Goal: Task Accomplishment & Management: Use online tool/utility

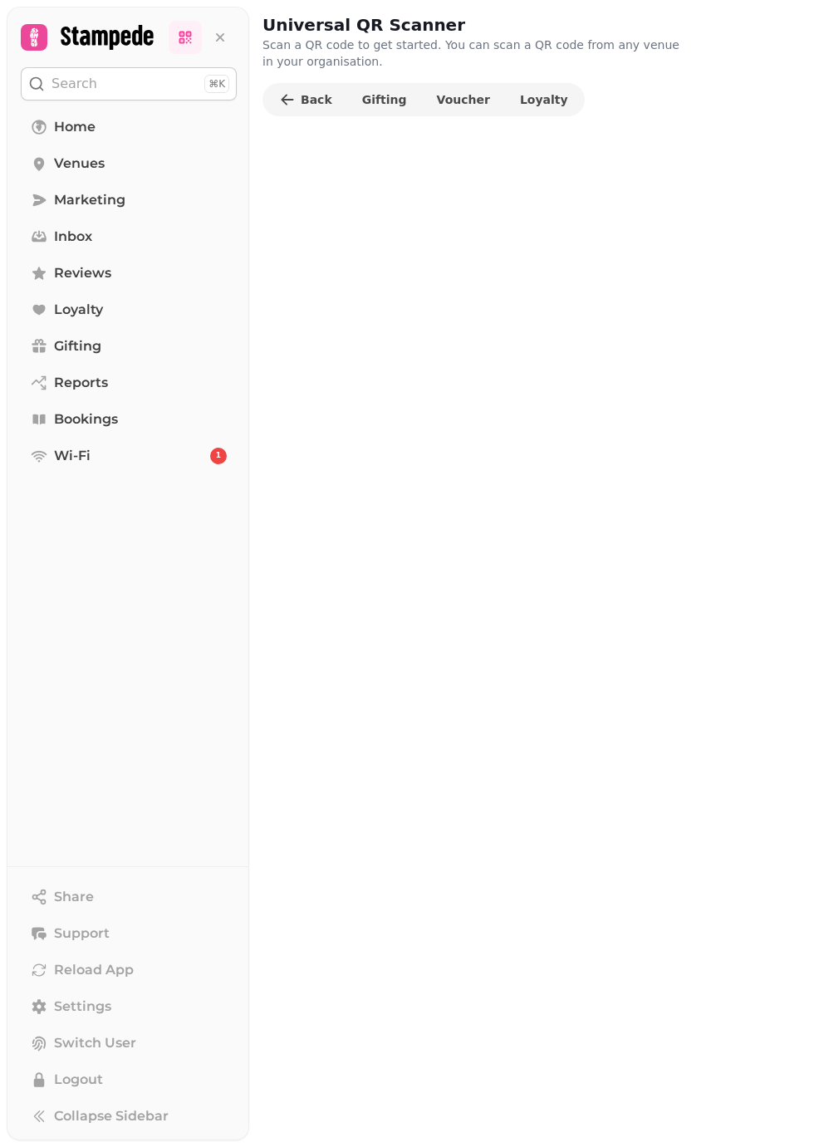
click at [92, 336] on span "Gifting" at bounding box center [77, 346] width 47 height 20
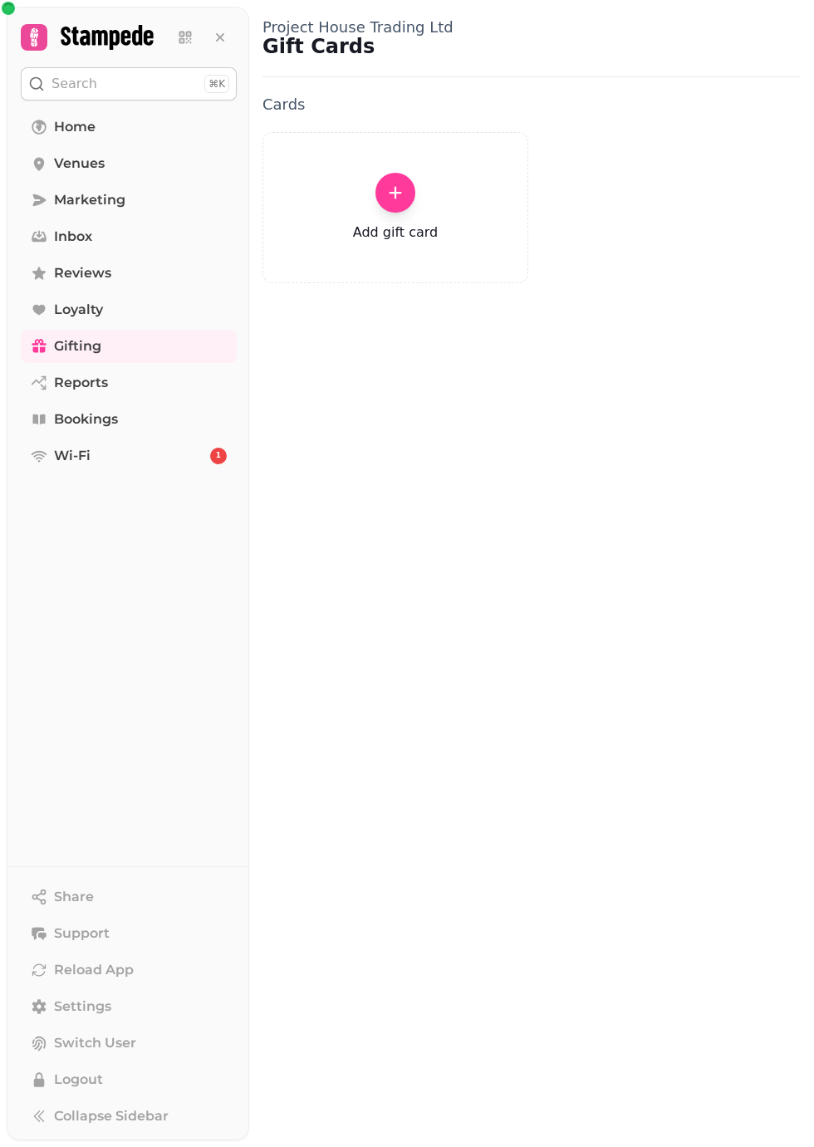
click at [96, 331] on link "Gifting" at bounding box center [129, 346] width 216 height 33
click at [86, 307] on span "Loyalty" at bounding box center [78, 310] width 49 height 20
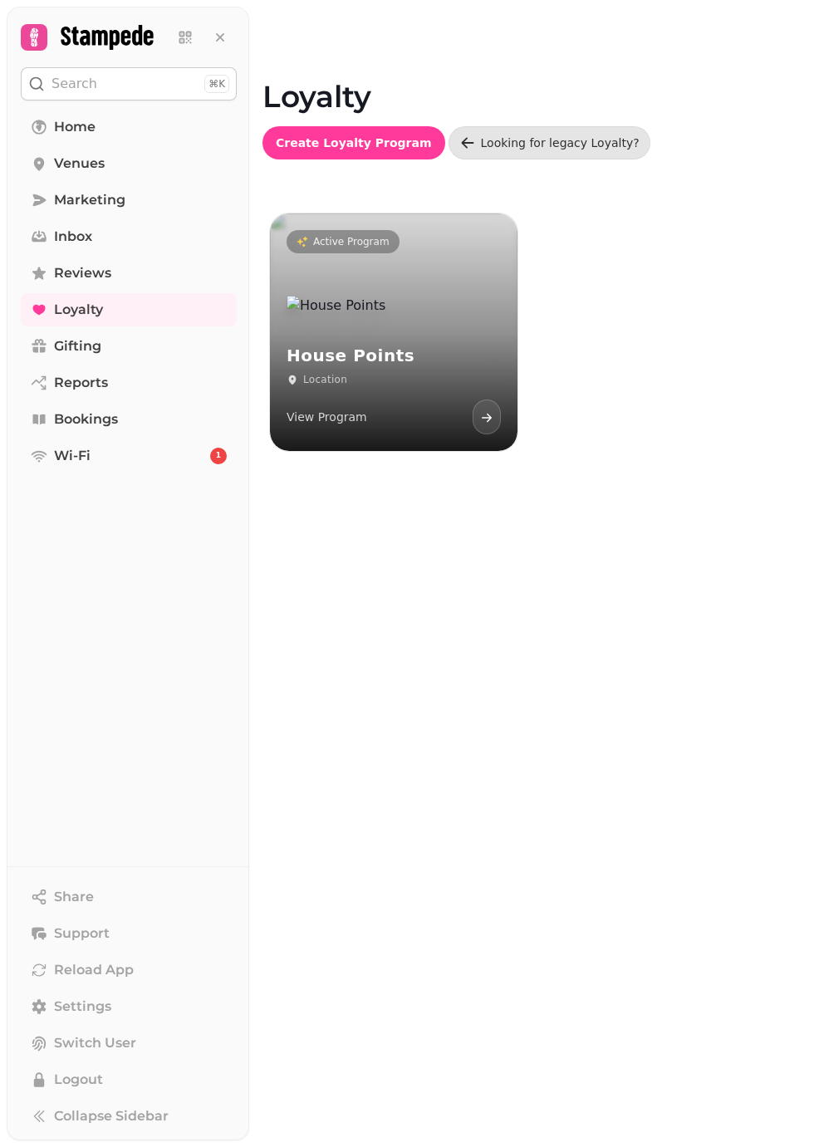
click at [76, 309] on span "Loyalty" at bounding box center [78, 310] width 49 height 20
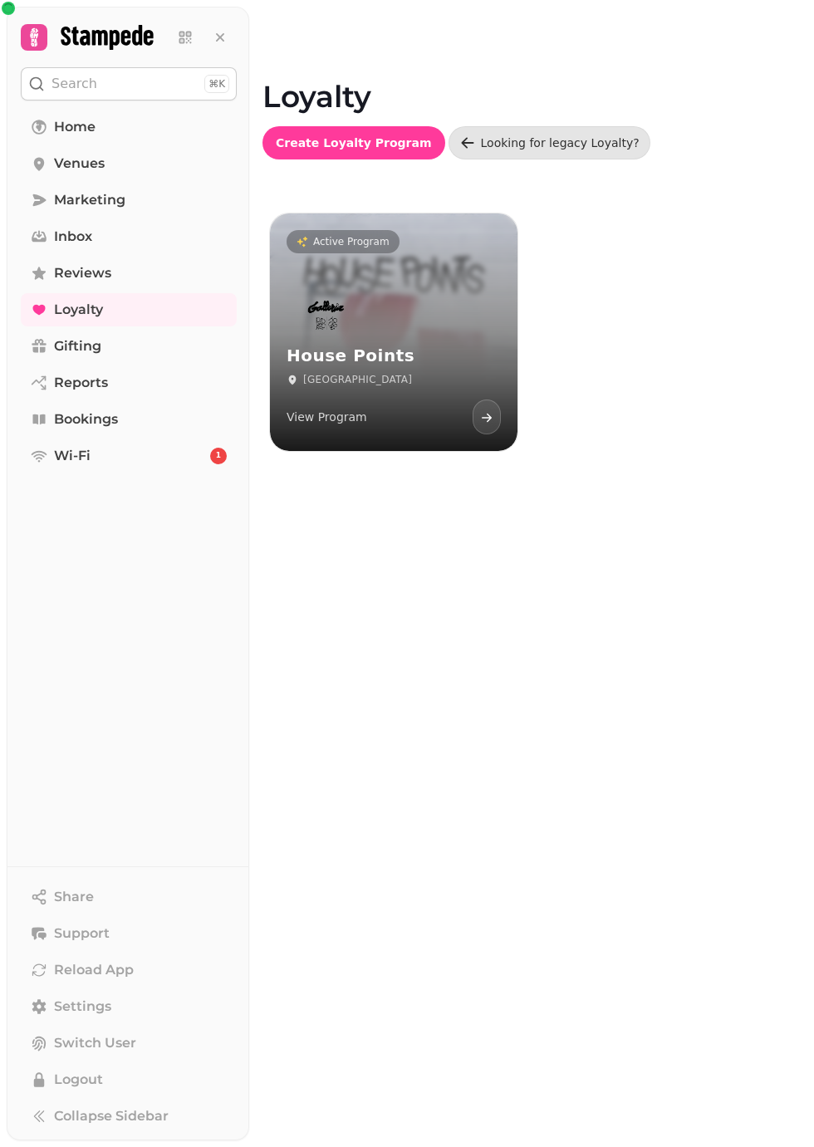
click at [390, 336] on div "House Points Leeds View Program" at bounding box center [393, 365] width 247 height 172
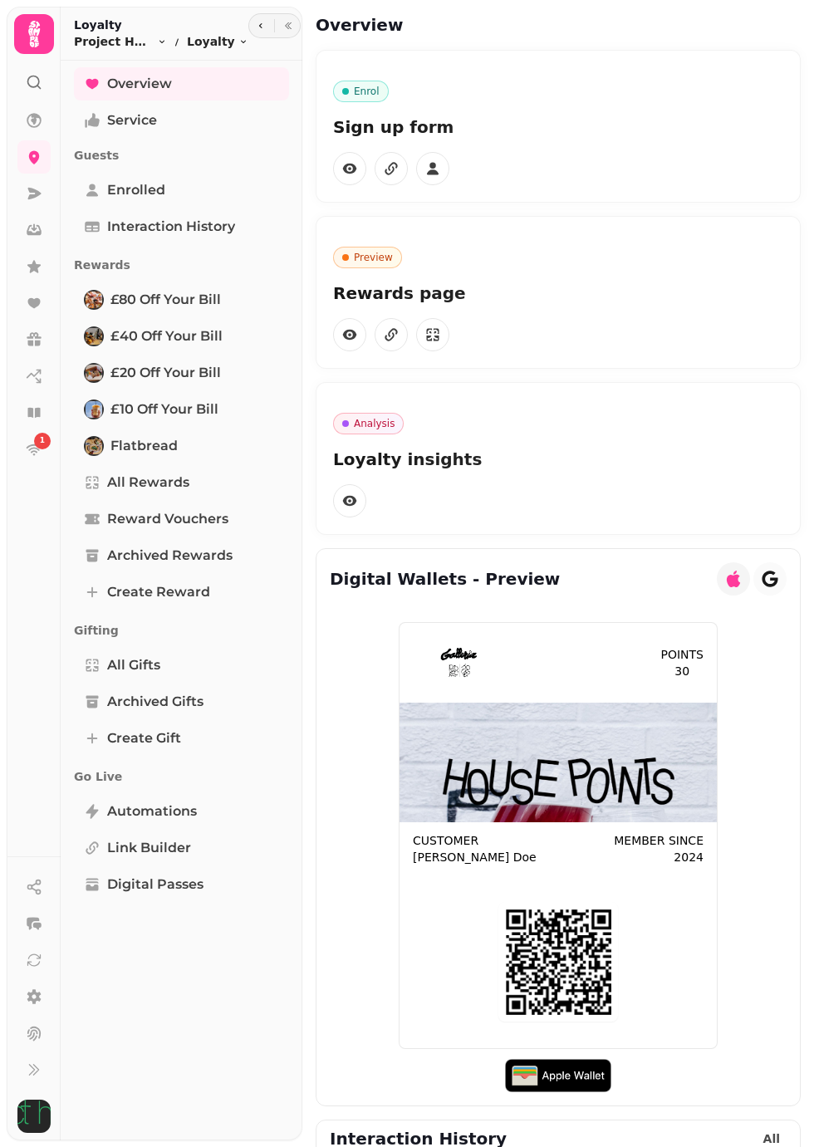
click at [33, 304] on icon at bounding box center [33, 303] width 12 height 10
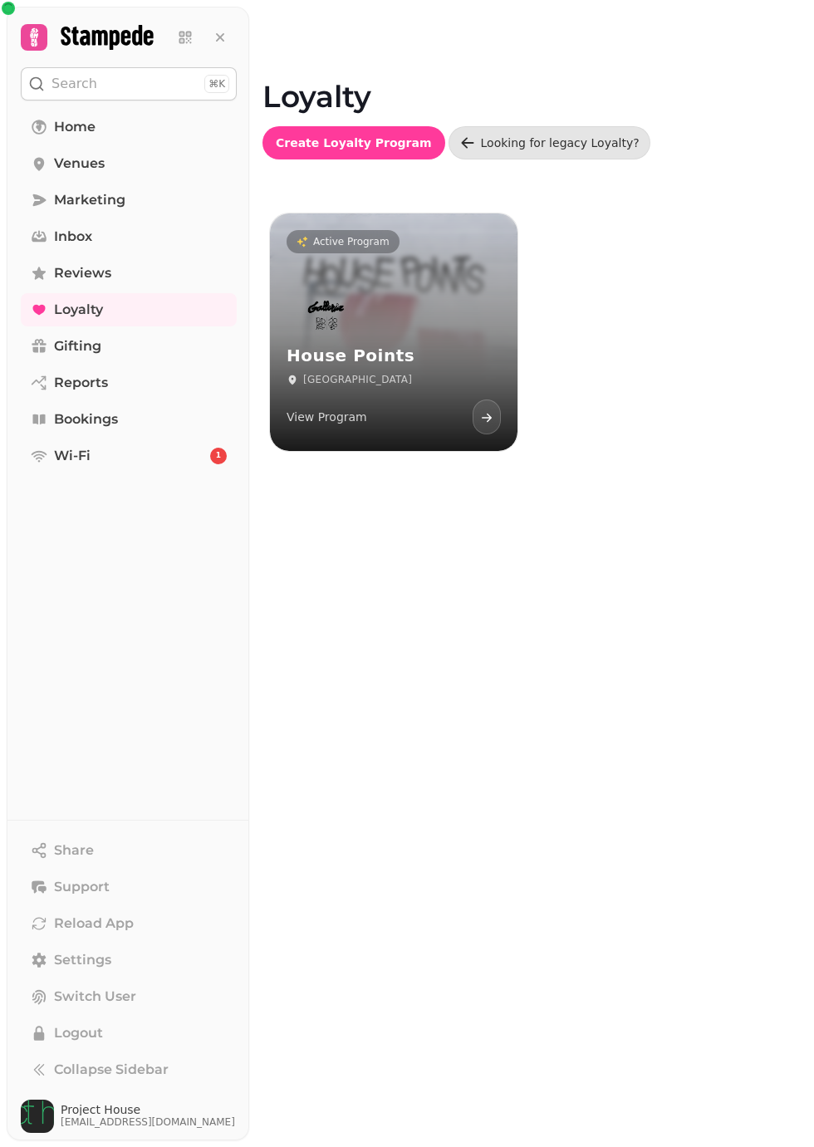
click at [37, 309] on icon at bounding box center [38, 310] width 12 height 10
click at [424, 345] on div "House Points Leeds View Program" at bounding box center [393, 365] width 247 height 172
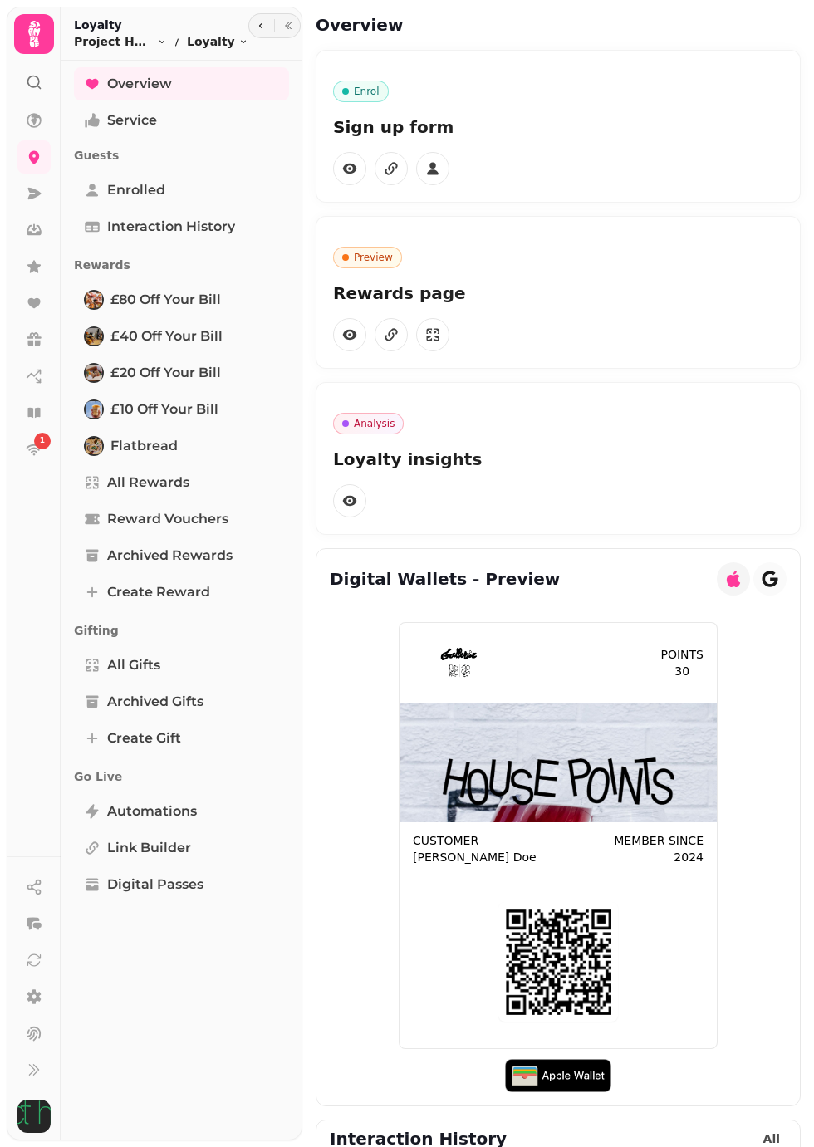
click at [37, 27] on icon at bounding box center [33, 33] width 33 height 33
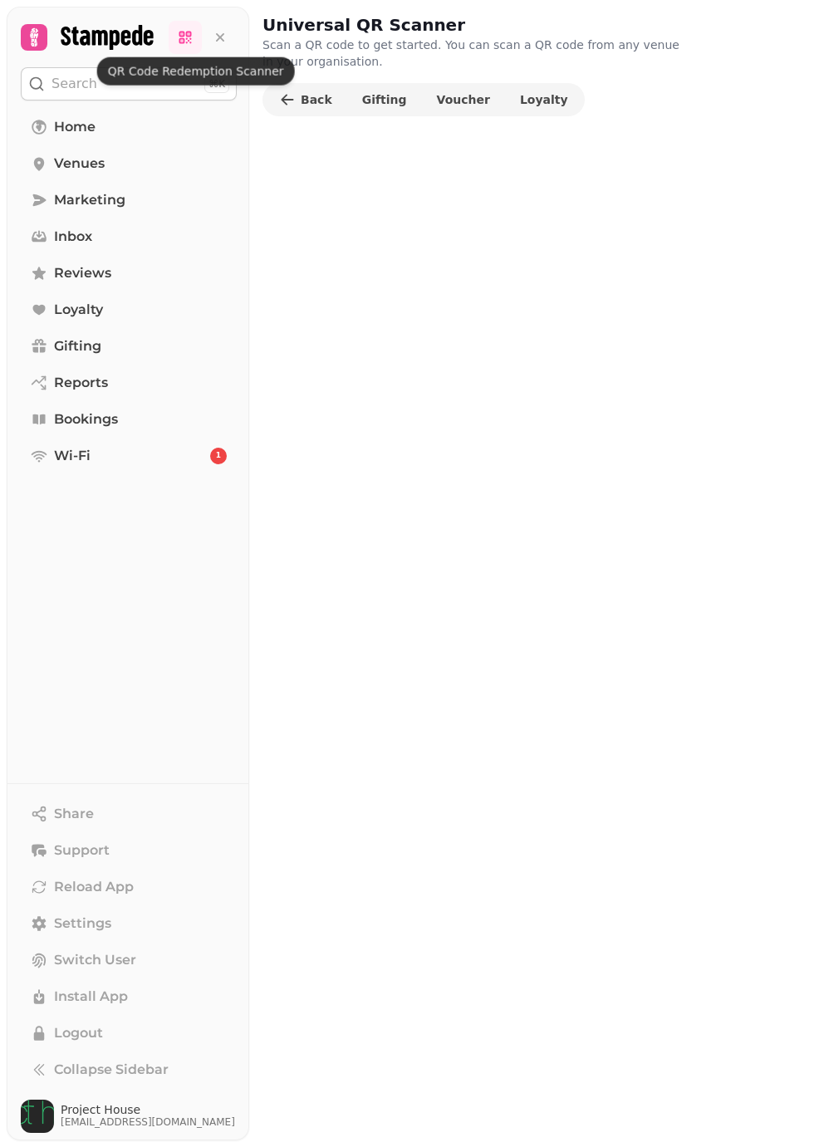
click at [520, 99] on span "Loyalty" at bounding box center [544, 100] width 48 height 12
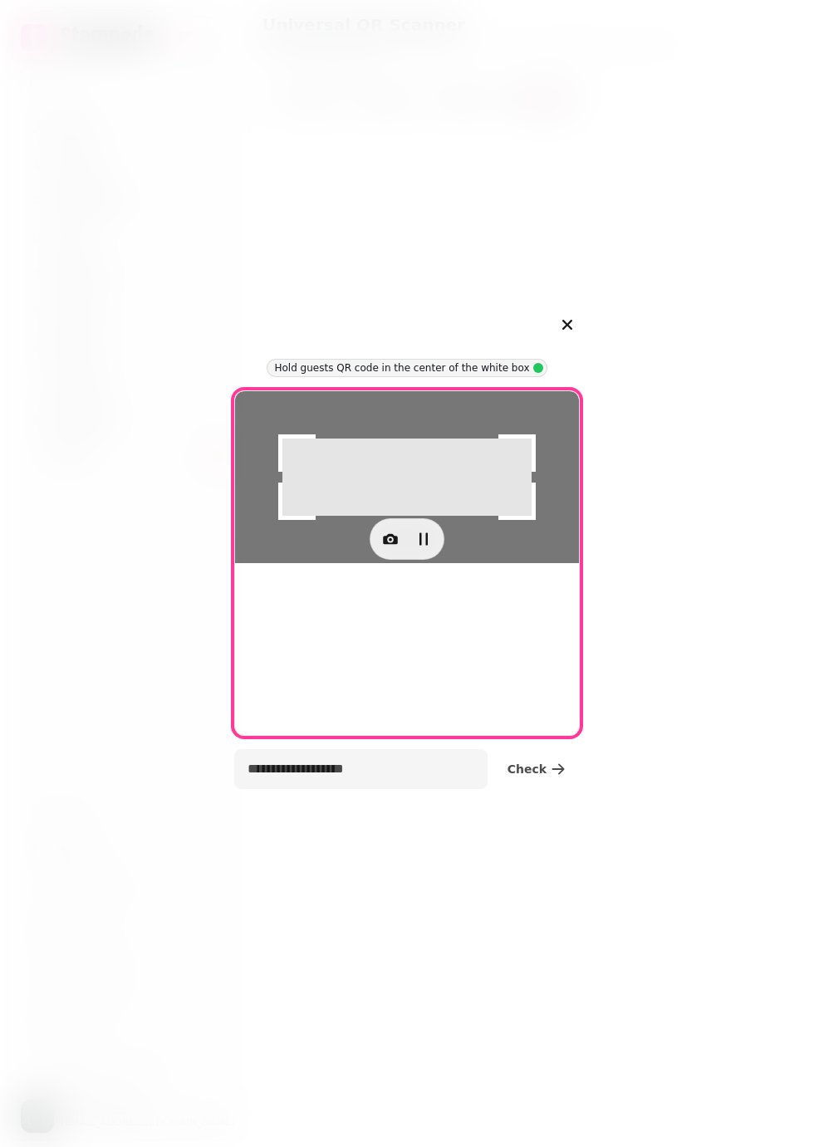
click at [383, 487] on div at bounding box center [407, 477] width 344 height 172
click at [385, 544] on icon "button" at bounding box center [390, 538] width 15 height 11
click at [344, 787] on span "camera 0, facing back" at bounding box center [313, 797] width 130 height 20
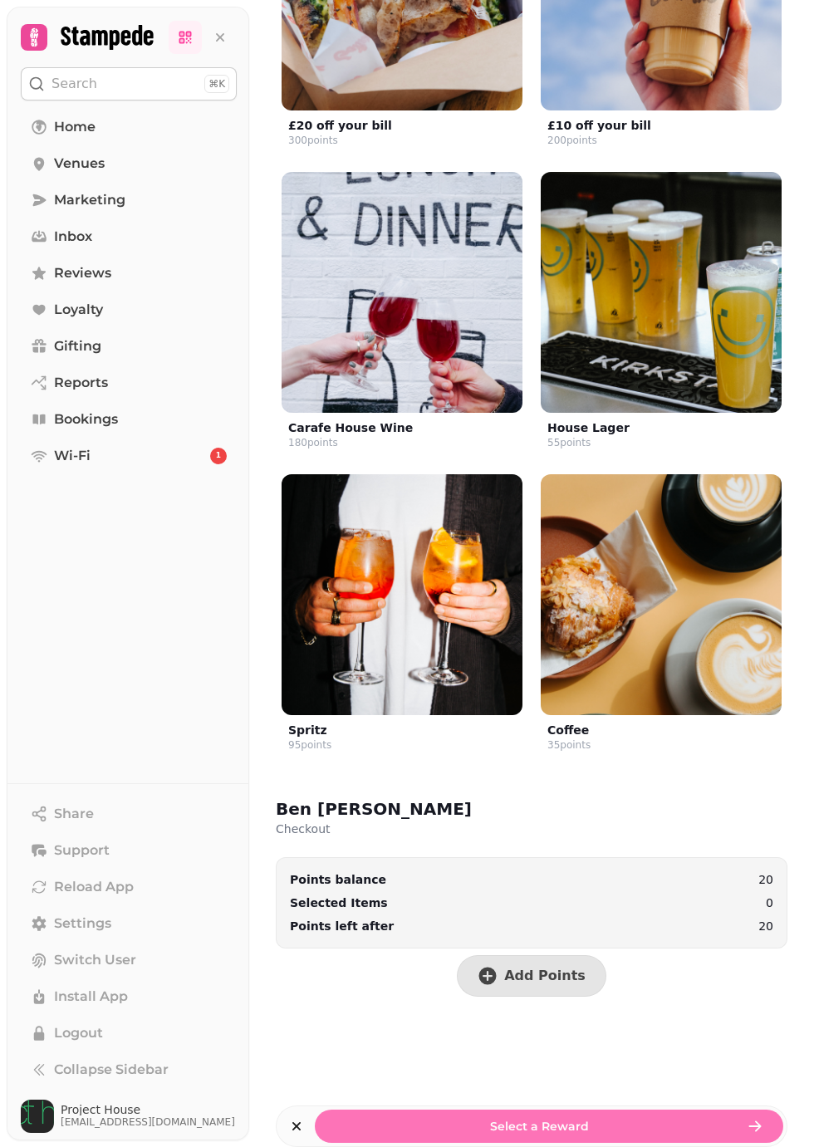
scroll to position [653, 0]
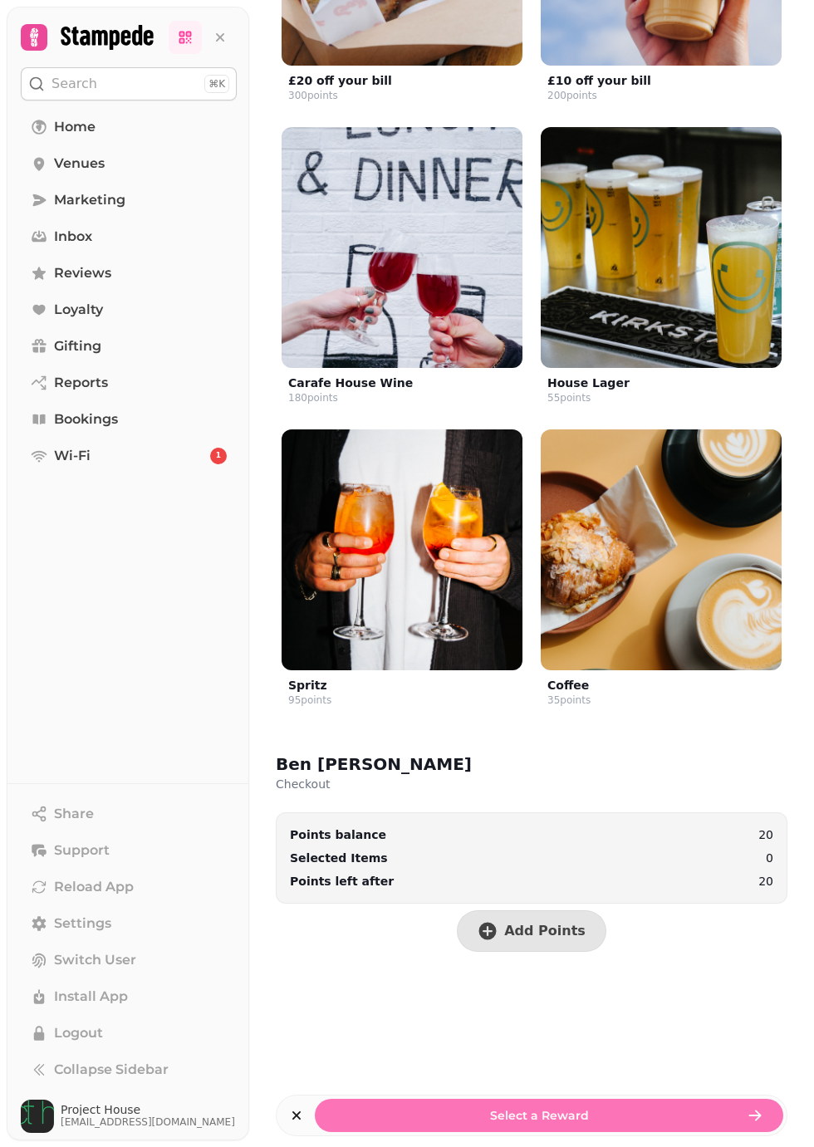
click at [510, 937] on button "Add Points" at bounding box center [531, 931] width 149 height 42
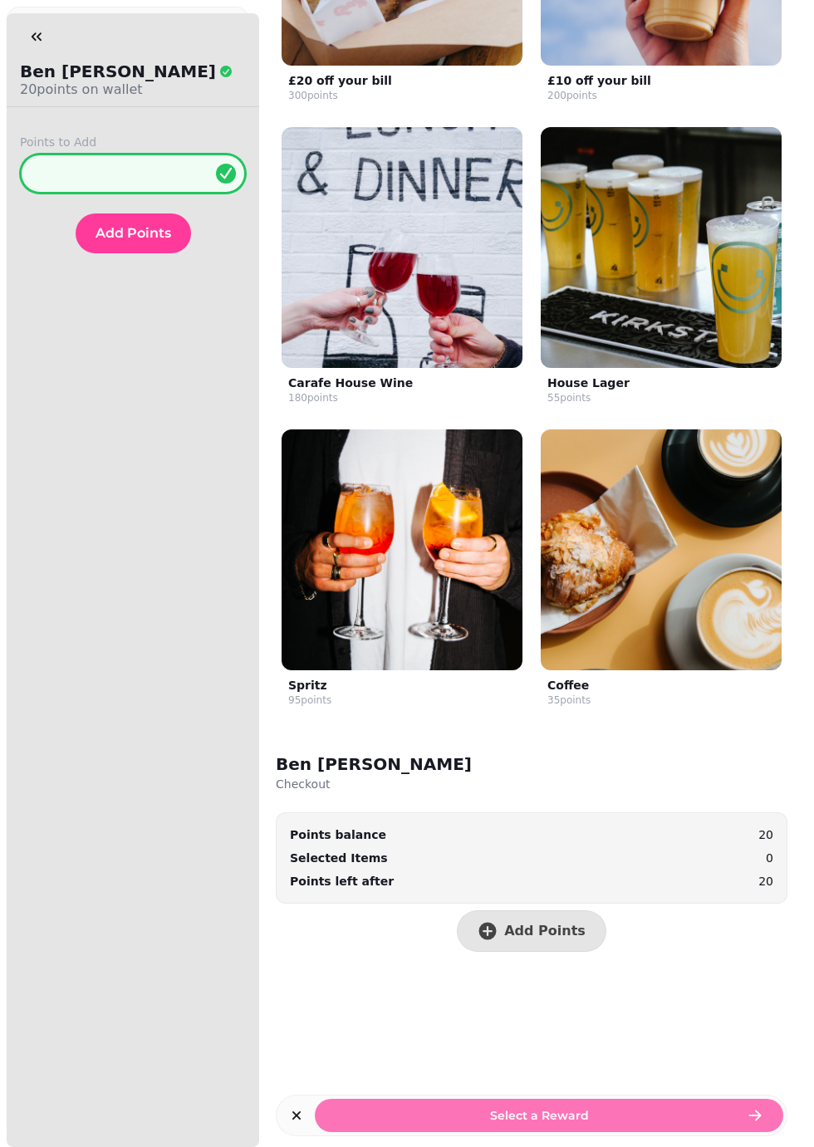
type input "**"
click at [126, 271] on div "Ben Simonson 20 points on wallet Points to Add ** Add Points" at bounding box center [133, 603] width 252 height 1087
click at [133, 238] on span "Add Points" at bounding box center [134, 233] width 76 height 13
